Goal: Transaction & Acquisition: Book appointment/travel/reservation

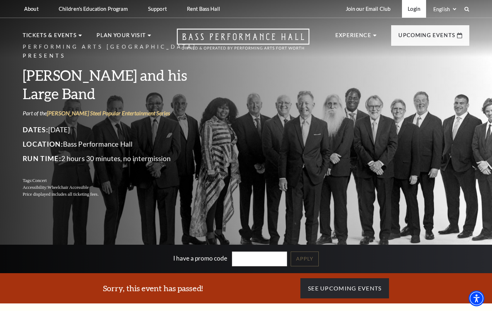
click at [413, 13] on link "Login" at bounding box center [414, 9] width 24 height 18
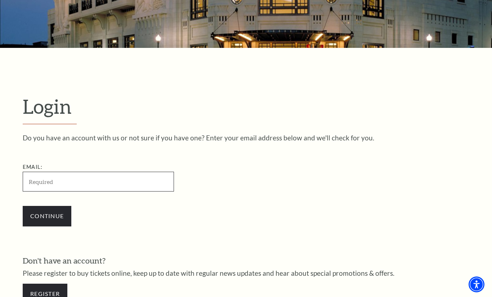
scroll to position [202, 0]
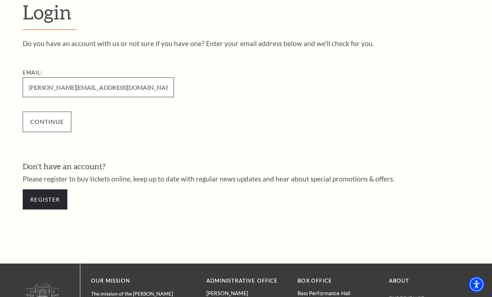
type input "[PERSON_NAME][EMAIL_ADDRESS][DOMAIN_NAME]"
click at [54, 120] on input "Continue" at bounding box center [47, 122] width 49 height 20
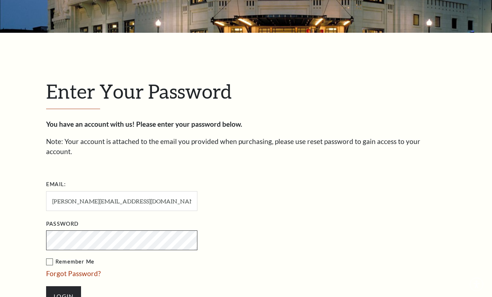
scroll to position [208, 0]
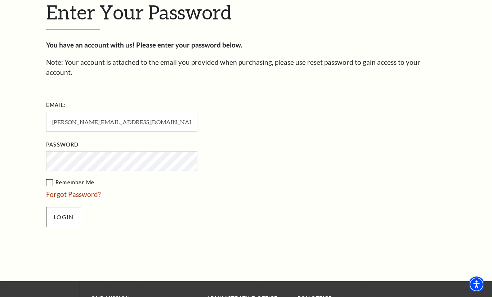
click at [66, 208] on input "Login" at bounding box center [63, 217] width 35 height 20
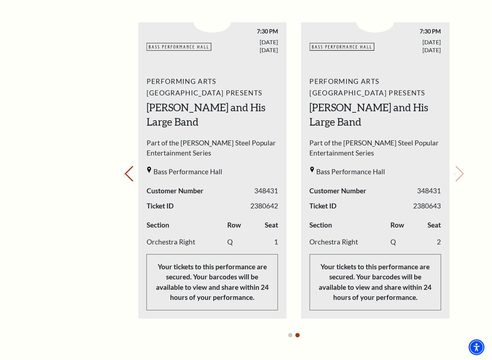
scroll to position [275, 0]
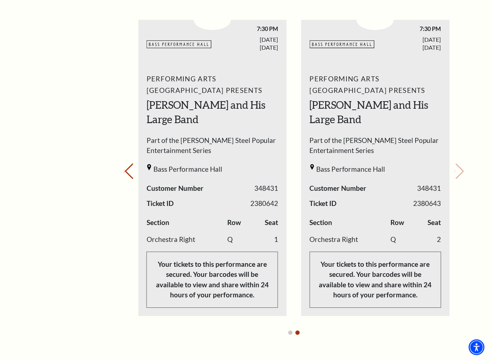
click at [462, 168] on div "Your next show Previous slide. Next slide." at bounding box center [293, 162] width 340 height 358
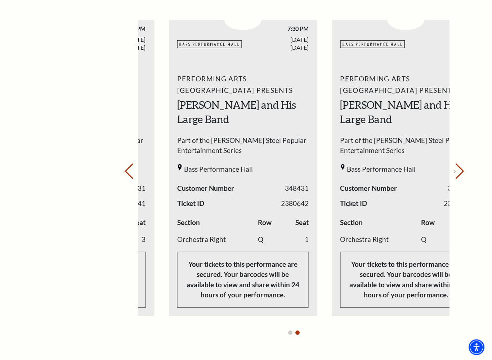
scroll to position [275, 0]
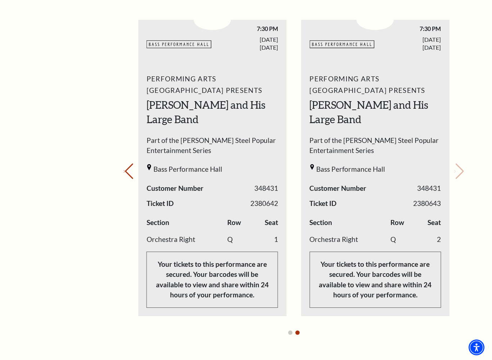
click at [473, 104] on div "My Account Home My Profile Upcoming Performances Past Performances Loading... M…" at bounding box center [245, 244] width 461 height 998
click at [75, 85] on div "My Account Home My Profile Upcoming Performances Past Performances" at bounding box center [60, 244] width 74 height 904
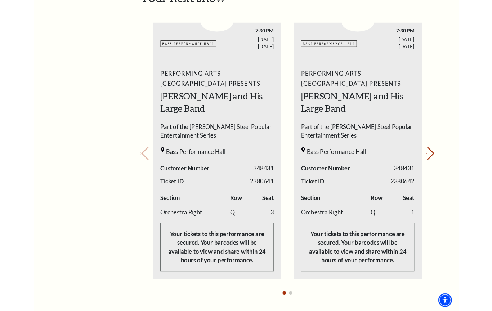
scroll to position [289, 0]
